Goal: Navigation & Orientation: Find specific page/section

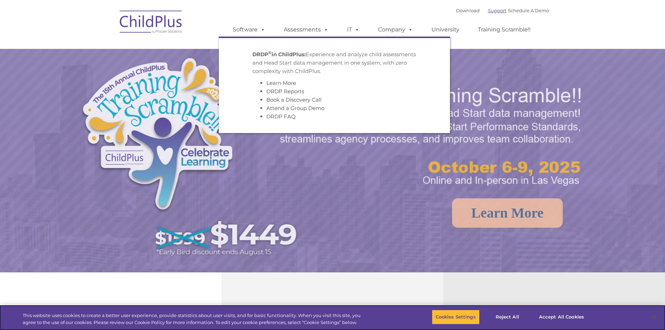
select select "MEDIUM"
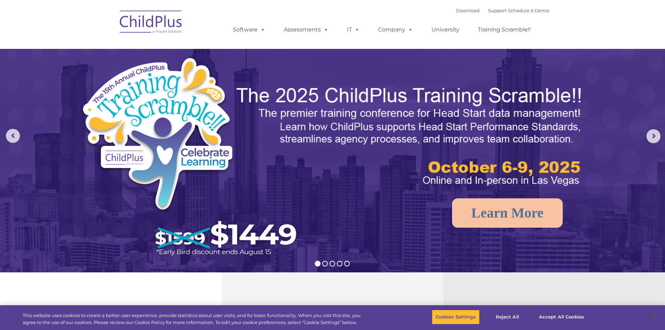
drag, startPoint x: 186, startPoint y: 24, endPoint x: 144, endPoint y: 17, distance: 43.2
click at [180, 24] on div "Download Support | Schedule A Demo  MENU MENU Software ChildPlus: The original…" at bounding box center [332, 24] width 433 height 38
click at [144, 17] on img at bounding box center [151, 23] width 70 height 35
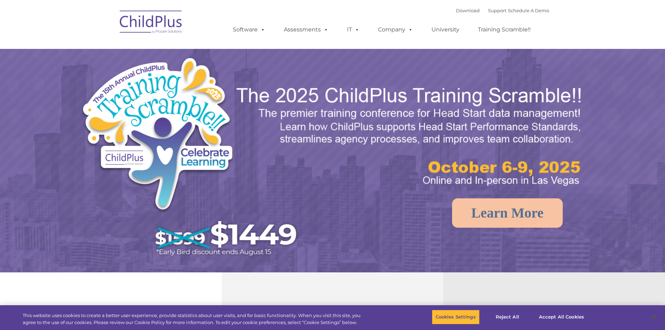
select select "MEDIUM"
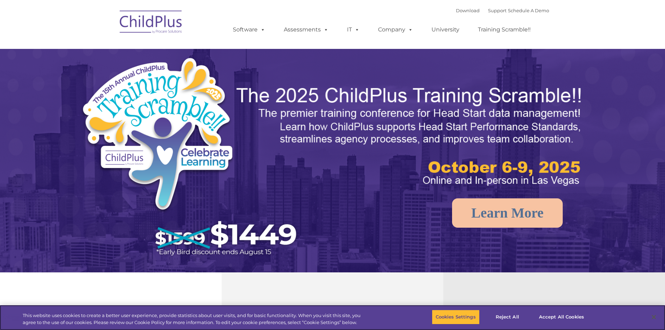
click at [460, 13] on link "Download" at bounding box center [468, 11] width 24 height 6
